Goal: Information Seeking & Learning: Learn about a topic

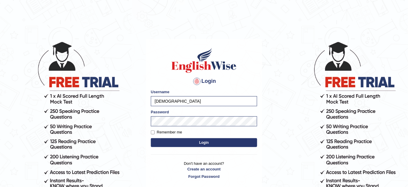
click at [211, 139] on button "Login" at bounding box center [204, 142] width 106 height 9
click at [195, 103] on input "Aqsaanees" at bounding box center [204, 101] width 106 height 10
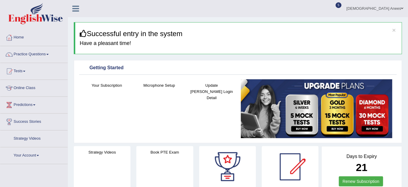
click at [384, 10] on link "[DEMOGRAPHIC_DATA] Anees" at bounding box center [375, 7] width 66 height 15
click at [0, 0] on link "Access Type: Online" at bounding box center [0, 0] width 0 height 0
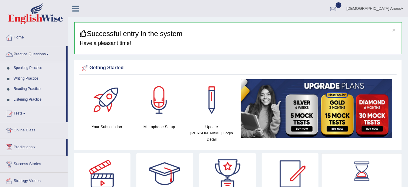
click at [396, 7] on link "[DEMOGRAPHIC_DATA] Anees" at bounding box center [375, 7] width 66 height 15
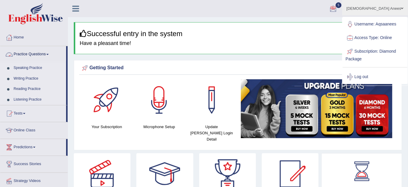
click at [48, 50] on link "Practice Questions" at bounding box center [33, 53] width 66 height 15
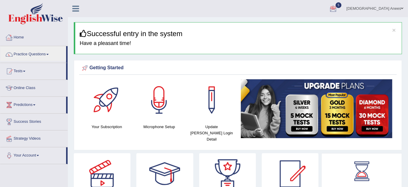
click at [15, 39] on link "Home" at bounding box center [33, 36] width 67 height 15
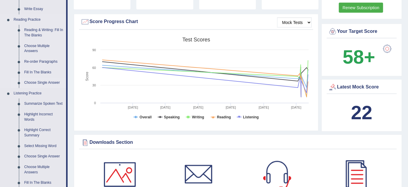
scroll to position [161, 0]
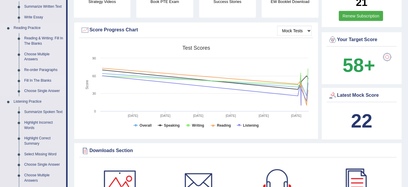
click at [45, 79] on link "Fill In The Blanks" at bounding box center [44, 80] width 45 height 11
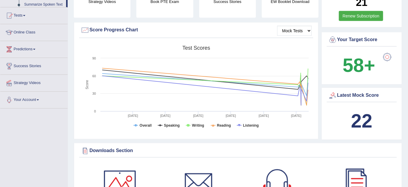
scroll to position [112, 0]
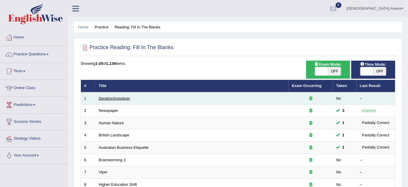
click at [123, 96] on link "Dendrochronology" at bounding box center [114, 98] width 31 height 4
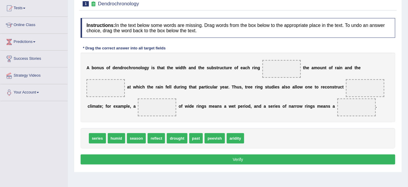
scroll to position [53, 0]
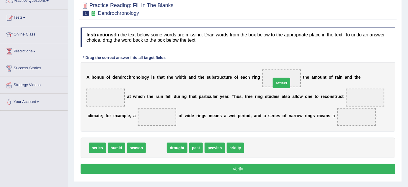
drag, startPoint x: 159, startPoint y: 146, endPoint x: 285, endPoint y: 79, distance: 142.5
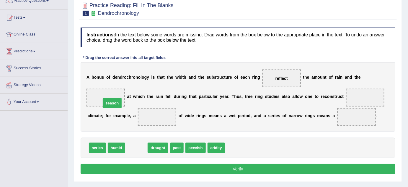
drag, startPoint x: 137, startPoint y: 146, endPoint x: 105, endPoint y: 83, distance: 70.8
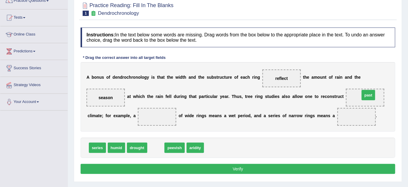
drag, startPoint x: 156, startPoint y: 146, endPoint x: 367, endPoint y: 94, distance: 217.2
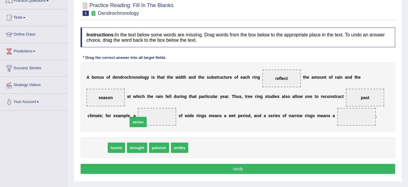
drag, startPoint x: 92, startPoint y: 148, endPoint x: 134, endPoint y: 120, distance: 50.0
click at [134, 120] on div "A b o n u s o f d e n d r o c h r o n o l o g y i s t h a t t h e w i d t h a n…" at bounding box center [238, 96] width 315 height 69
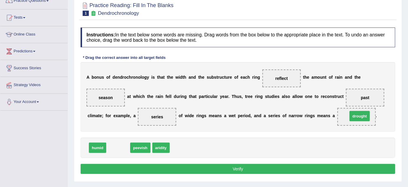
drag, startPoint x: 121, startPoint y: 145, endPoint x: 362, endPoint y: 113, distance: 243.6
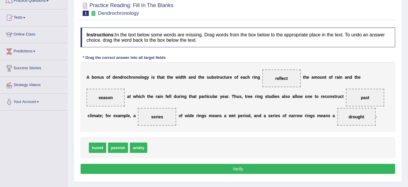
click at [302, 165] on button "Verify" at bounding box center [238, 169] width 315 height 10
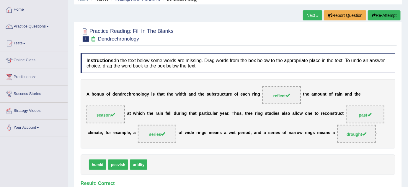
scroll to position [0, 0]
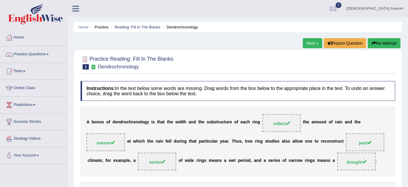
click at [305, 44] on link "Next »" at bounding box center [312, 43] width 19 height 10
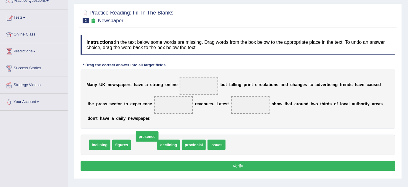
drag, startPoint x: 152, startPoint y: 137, endPoint x: 161, endPoint y: 124, distance: 15.3
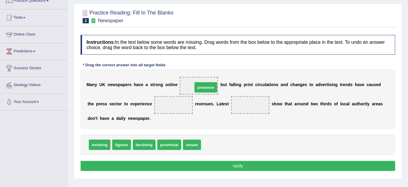
drag, startPoint x: 212, startPoint y: 144, endPoint x: 199, endPoint y: 89, distance: 55.7
drag, startPoint x: 146, startPoint y: 134, endPoint x: 159, endPoint y: 112, distance: 25.4
click at [161, 109] on div "Instructions: In the text below some words are missing. Drag words from the box…" at bounding box center [238, 104] width 318 height 144
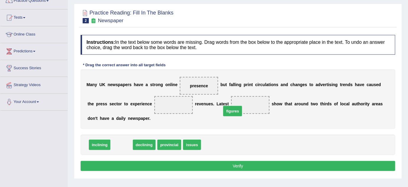
drag, startPoint x: 117, startPoint y: 144, endPoint x: 229, endPoint y: 109, distance: 117.1
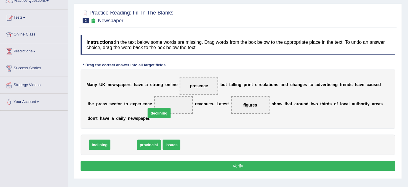
drag, startPoint x: 122, startPoint y: 142, endPoint x: 161, endPoint y: 106, distance: 52.6
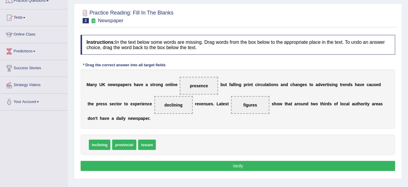
click at [210, 164] on button "Verify" at bounding box center [238, 166] width 315 height 10
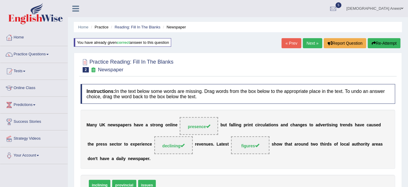
click at [311, 45] on link "Next »" at bounding box center [312, 43] width 19 height 10
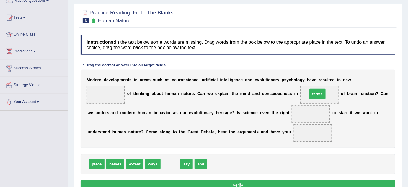
drag, startPoint x: 174, startPoint y: 152, endPoint x: 315, endPoint y: 94, distance: 153.2
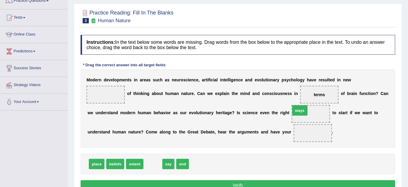
drag, startPoint x: 154, startPoint y: 161, endPoint x: 301, endPoint y: 107, distance: 156.4
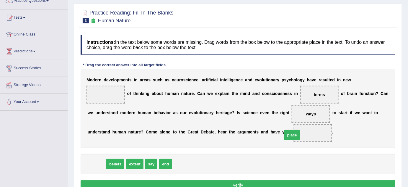
drag, startPoint x: 97, startPoint y: 162, endPoint x: 298, endPoint y: 133, distance: 202.6
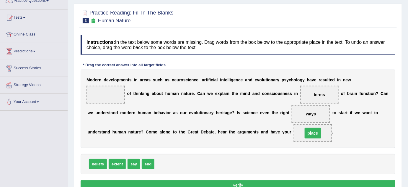
click at [298, 133] on span "place" at bounding box center [313, 133] width 38 height 18
drag, startPoint x: 312, startPoint y: 113, endPoint x: 180, endPoint y: 165, distance: 142.6
click at [180, 165] on div "beliefs extent say end" at bounding box center [238, 164] width 315 height 20
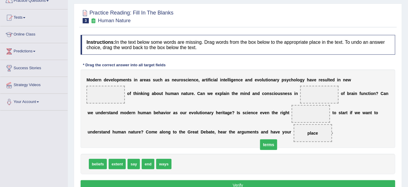
drag, startPoint x: 317, startPoint y: 99, endPoint x: 240, endPoint y: 160, distance: 99.0
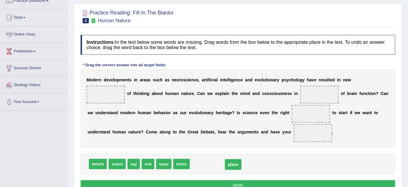
drag, startPoint x: 312, startPoint y: 131, endPoint x: 210, endPoint y: 167, distance: 108.1
drag, startPoint x: 204, startPoint y: 162, endPoint x: 305, endPoint y: 116, distance: 111.4
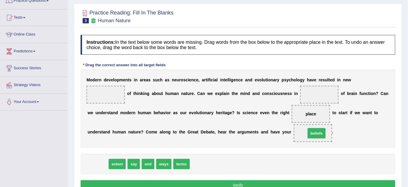
drag, startPoint x: 97, startPoint y: 161, endPoint x: 316, endPoint y: 131, distance: 221.0
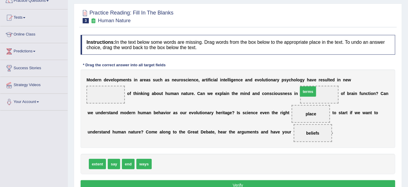
drag, startPoint x: 163, startPoint y: 163, endPoint x: 314, endPoint y: 90, distance: 167.2
drag, startPoint x: 146, startPoint y: 163, endPoint x: 115, endPoint y: 94, distance: 75.3
click at [237, 182] on button "Verify" at bounding box center [238, 185] width 315 height 10
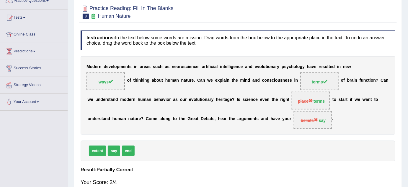
scroll to position [27, 0]
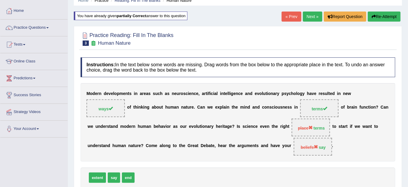
click at [309, 14] on link "Next »" at bounding box center [312, 17] width 19 height 10
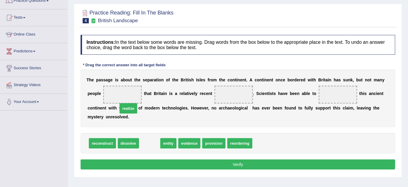
drag, startPoint x: 151, startPoint y: 141, endPoint x: 129, endPoint y: 104, distance: 42.9
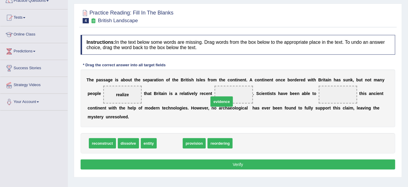
drag, startPoint x: 167, startPoint y: 141, endPoint x: 223, endPoint y: 97, distance: 70.5
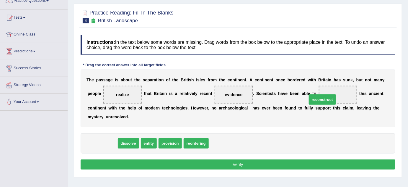
drag, startPoint x: 105, startPoint y: 140, endPoint x: 325, endPoint y: 94, distance: 225.3
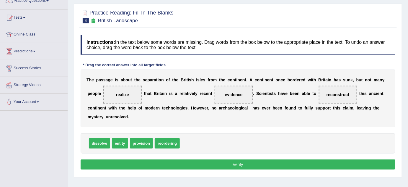
click at [273, 162] on button "Verify" at bounding box center [238, 164] width 315 height 10
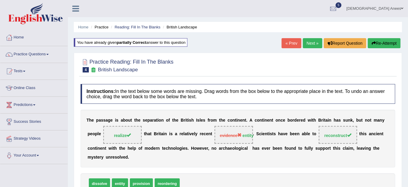
click at [306, 45] on link "Next »" at bounding box center [312, 43] width 19 height 10
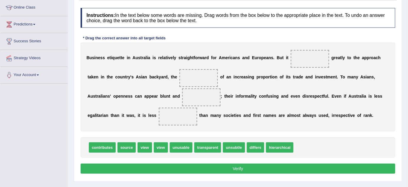
scroll to position [80, 0]
drag, startPoint x: 258, startPoint y: 145, endPoint x: 301, endPoint y: 60, distance: 94.8
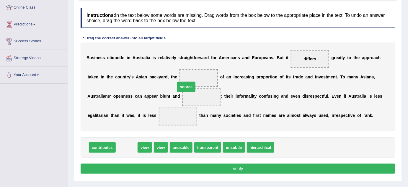
drag, startPoint x: 132, startPoint y: 138, endPoint x: 187, endPoint y: 82, distance: 77.7
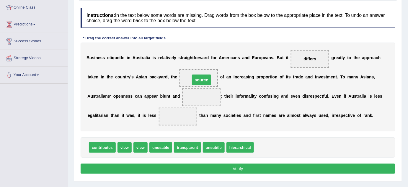
drag, startPoint x: 200, startPoint y: 91, endPoint x: 200, endPoint y: 79, distance: 11.5
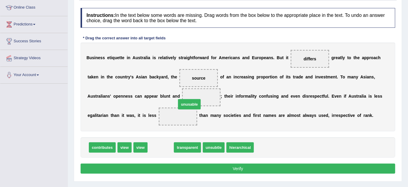
drag, startPoint x: 163, startPoint y: 147, endPoint x: 197, endPoint y: 97, distance: 60.2
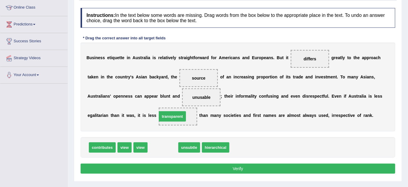
drag, startPoint x: 162, startPoint y: 145, endPoint x: 171, endPoint y: 115, distance: 32.1
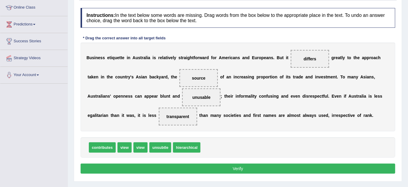
click at [224, 168] on button "Verify" at bounding box center [238, 168] width 315 height 10
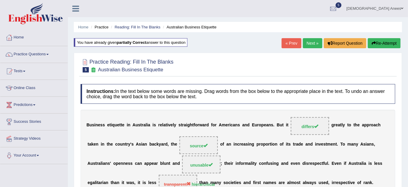
scroll to position [0, 0]
click at [307, 43] on link "Next »" at bounding box center [312, 43] width 19 height 10
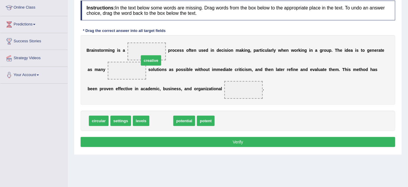
drag, startPoint x: 153, startPoint y: 119, endPoint x: 141, endPoint y: 56, distance: 64.2
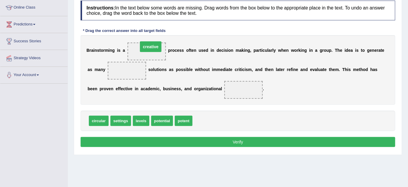
drag, startPoint x: 128, startPoint y: 69, endPoint x: 151, endPoint y: 44, distance: 34.0
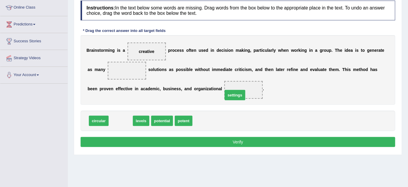
drag, startPoint x: 119, startPoint y: 119, endPoint x: 234, endPoint y: 93, distance: 117.1
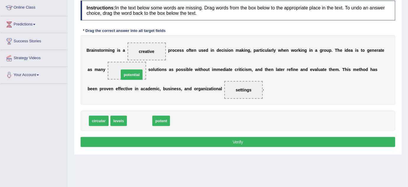
drag, startPoint x: 144, startPoint y: 116, endPoint x: 136, endPoint y: 70, distance: 47.3
click at [260, 139] on button "Verify" at bounding box center [238, 142] width 315 height 10
